Goal: Information Seeking & Learning: Learn about a topic

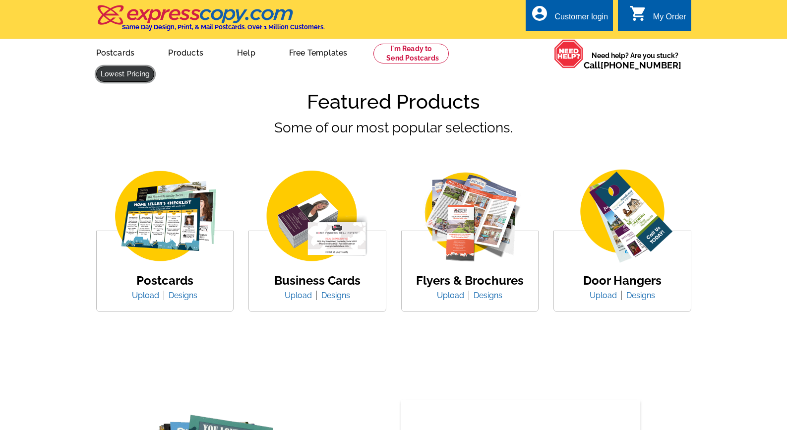
click at [155, 66] on link at bounding box center [125, 73] width 59 height 15
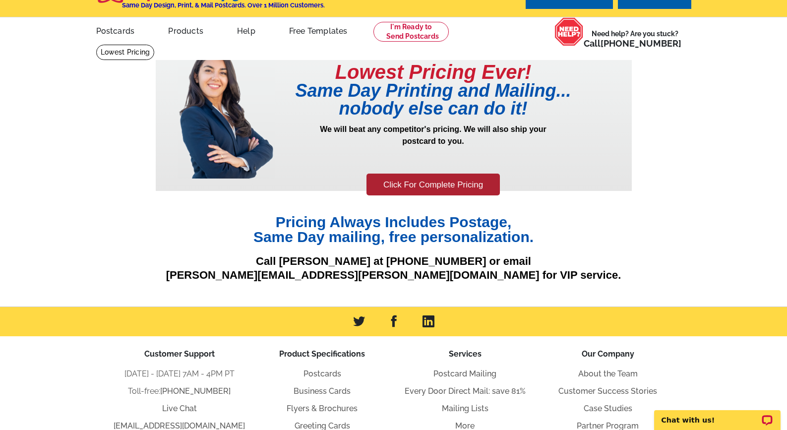
scroll to position [21, 0]
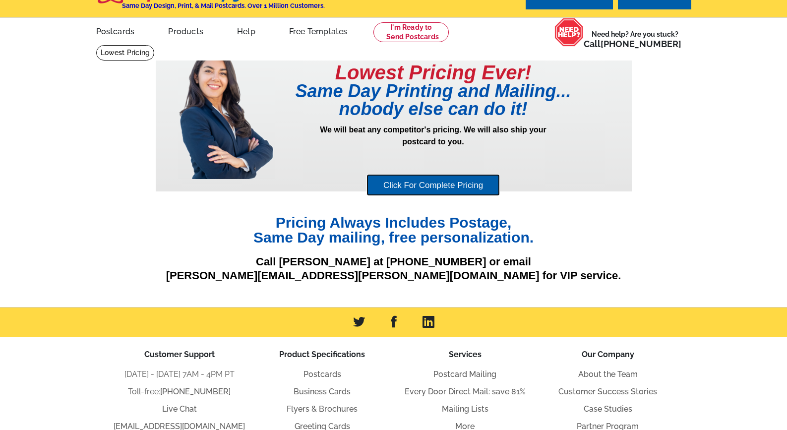
click at [417, 184] on link "Click For Complete Pricing" at bounding box center [433, 185] width 133 height 22
